Goal: Information Seeking & Learning: Learn about a topic

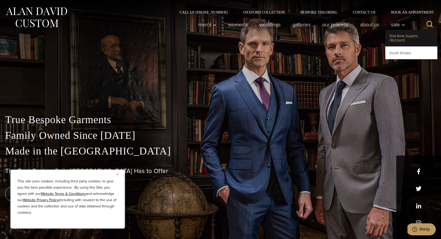
click at [396, 31] on link "First-Time Buyers Discount" at bounding box center [412, 38] width 52 height 17
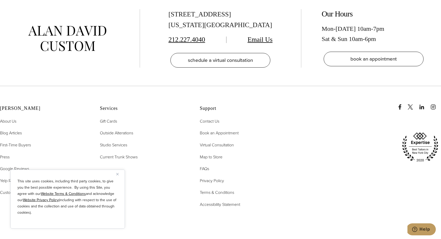
scroll to position [1228, 0]
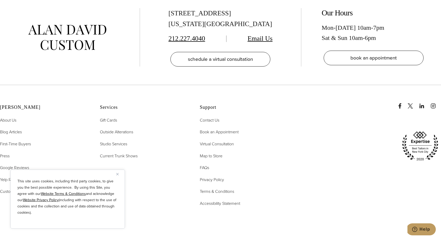
click at [118, 173] on img "Close" at bounding box center [117, 174] width 2 height 2
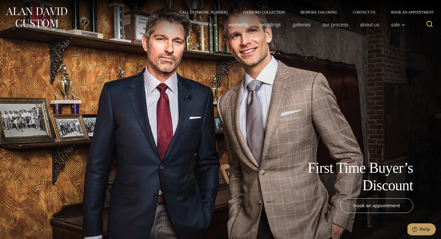
scroll to position [0, 0]
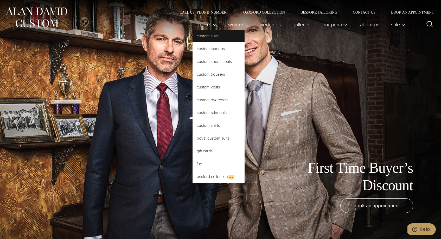
click at [207, 35] on link "Custom Suits" at bounding box center [219, 36] width 52 height 13
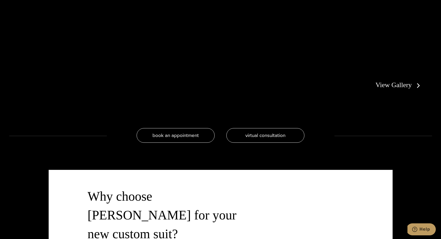
scroll to position [1184, 0]
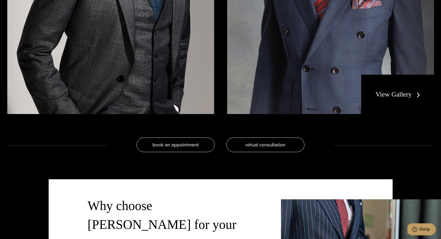
click at [388, 96] on link "View Gallery" at bounding box center [399, 94] width 47 height 8
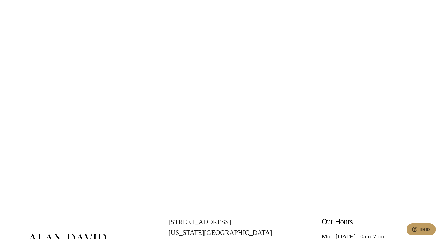
scroll to position [2703, 0]
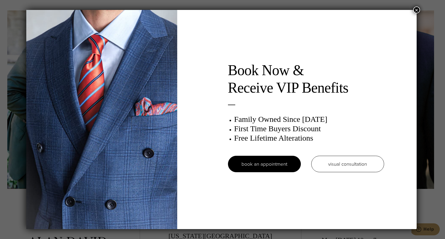
click at [419, 8] on button "×" at bounding box center [417, 10] width 7 height 7
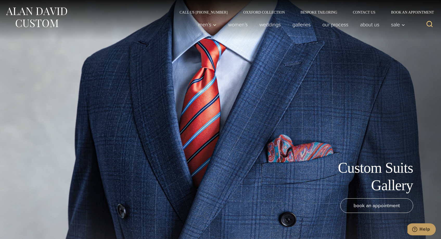
scroll to position [0, 0]
click at [21, 18] on img at bounding box center [36, 17] width 63 height 23
